Goal: Check status

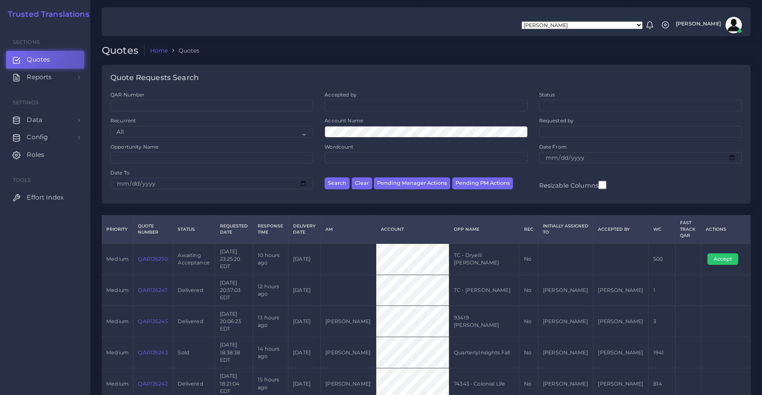
click at [161, 256] on link "QAR126250" at bounding box center [153, 259] width 30 height 6
